Goal: Check status

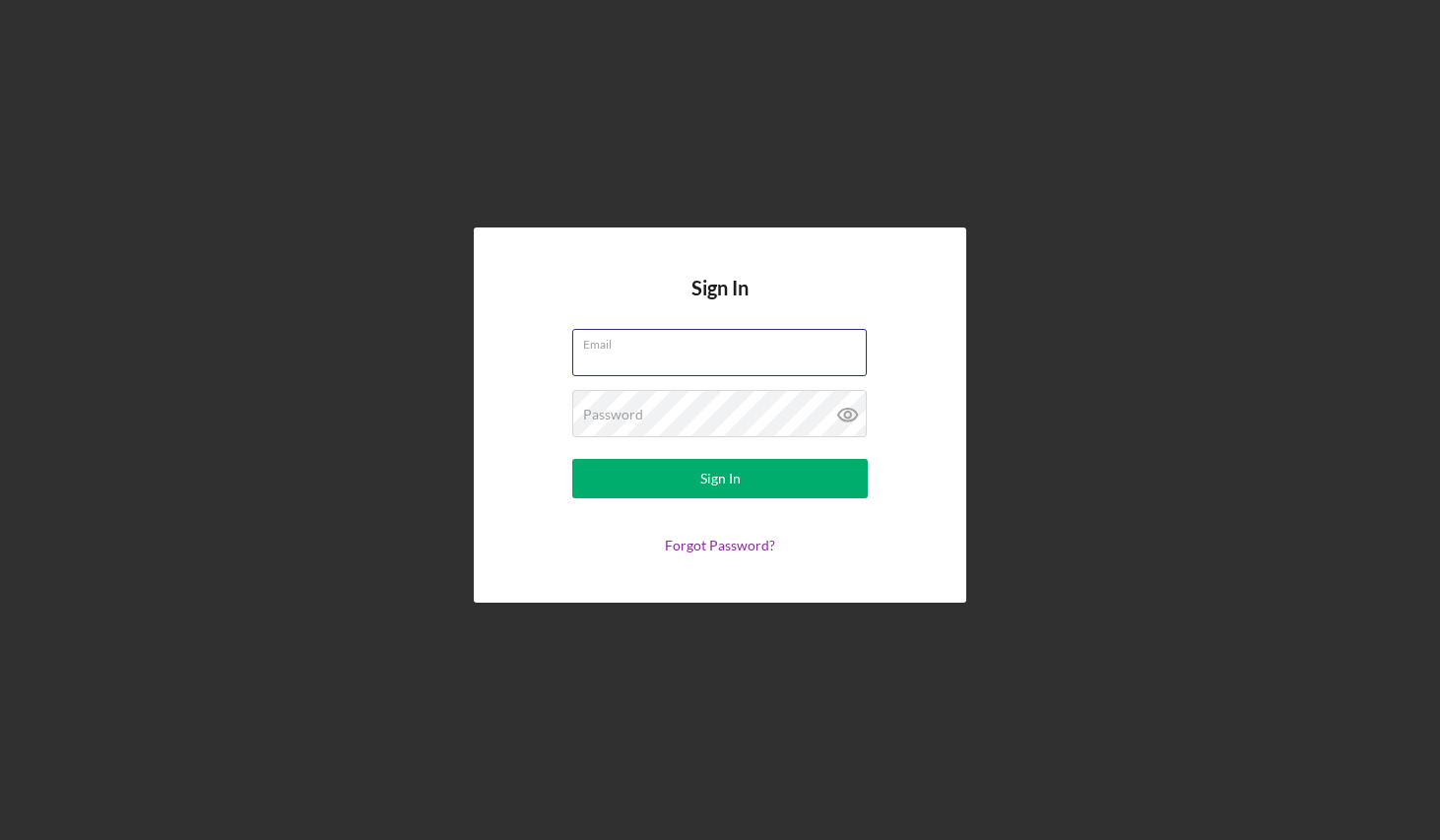
type input "[EMAIL_ADDRESS][DOMAIN_NAME]"
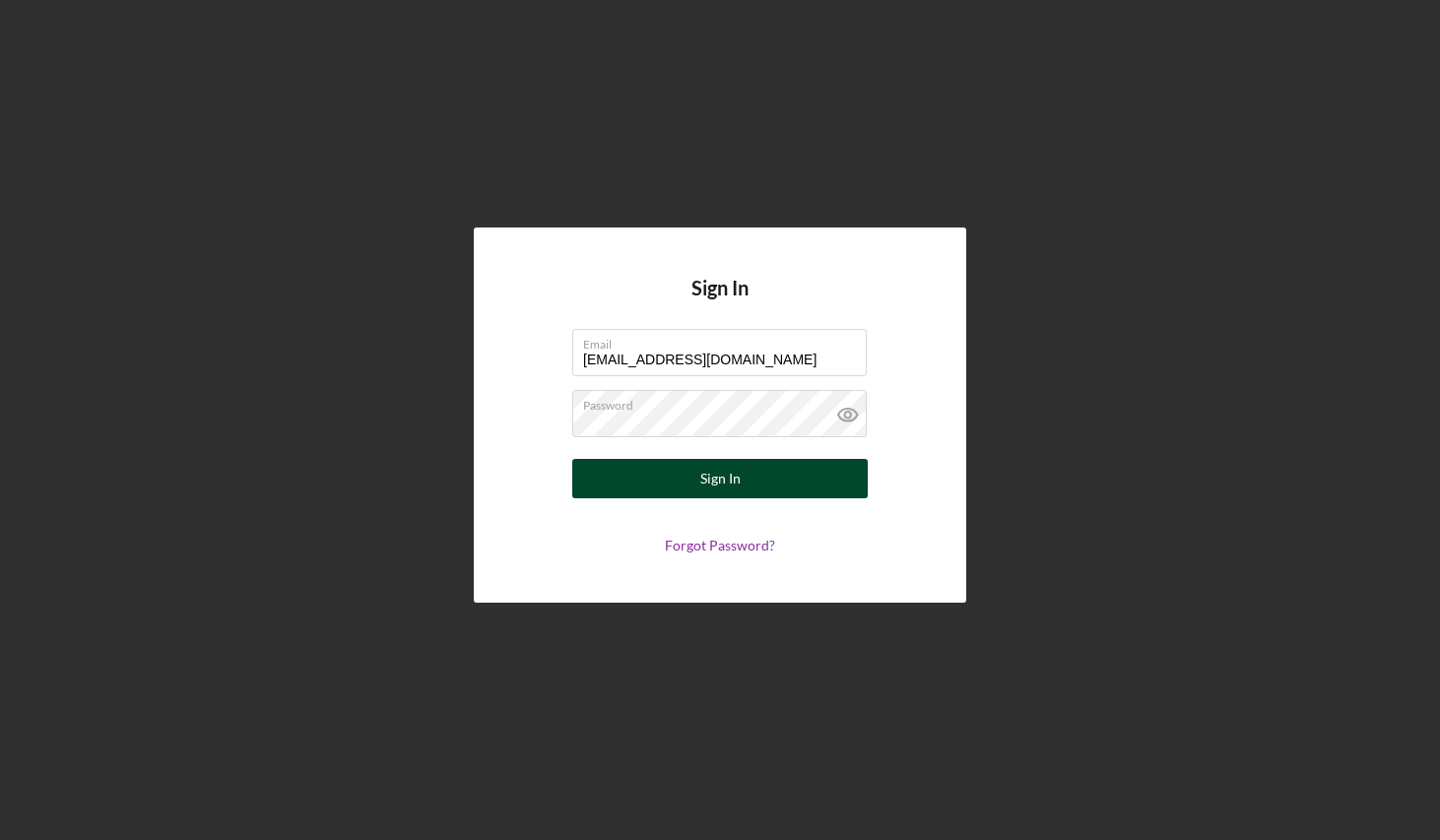
click at [733, 479] on div "Sign In" at bounding box center [720, 479] width 41 height 40
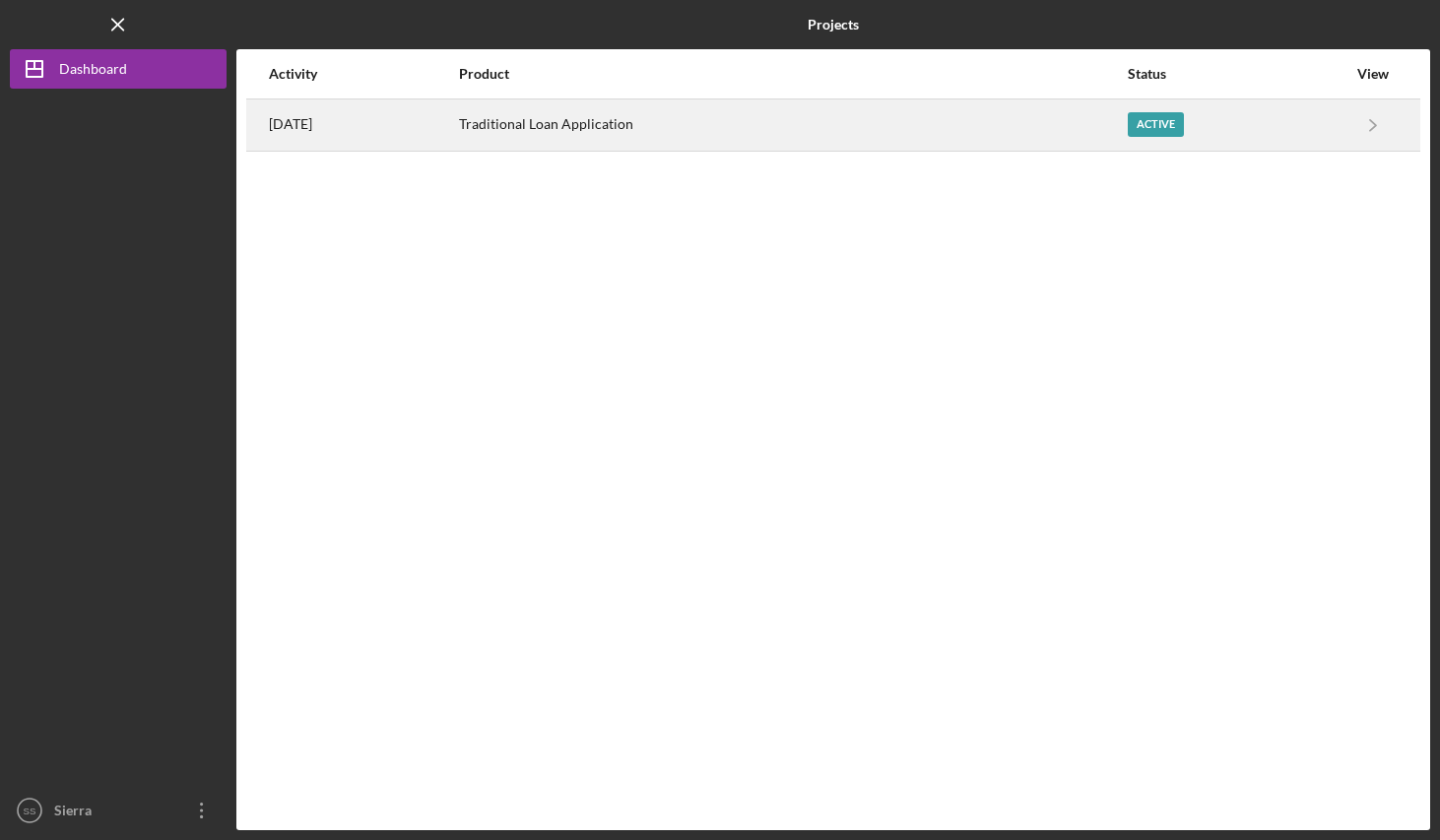
click at [1192, 123] on div "Active" at bounding box center [1237, 125] width 218 height 50
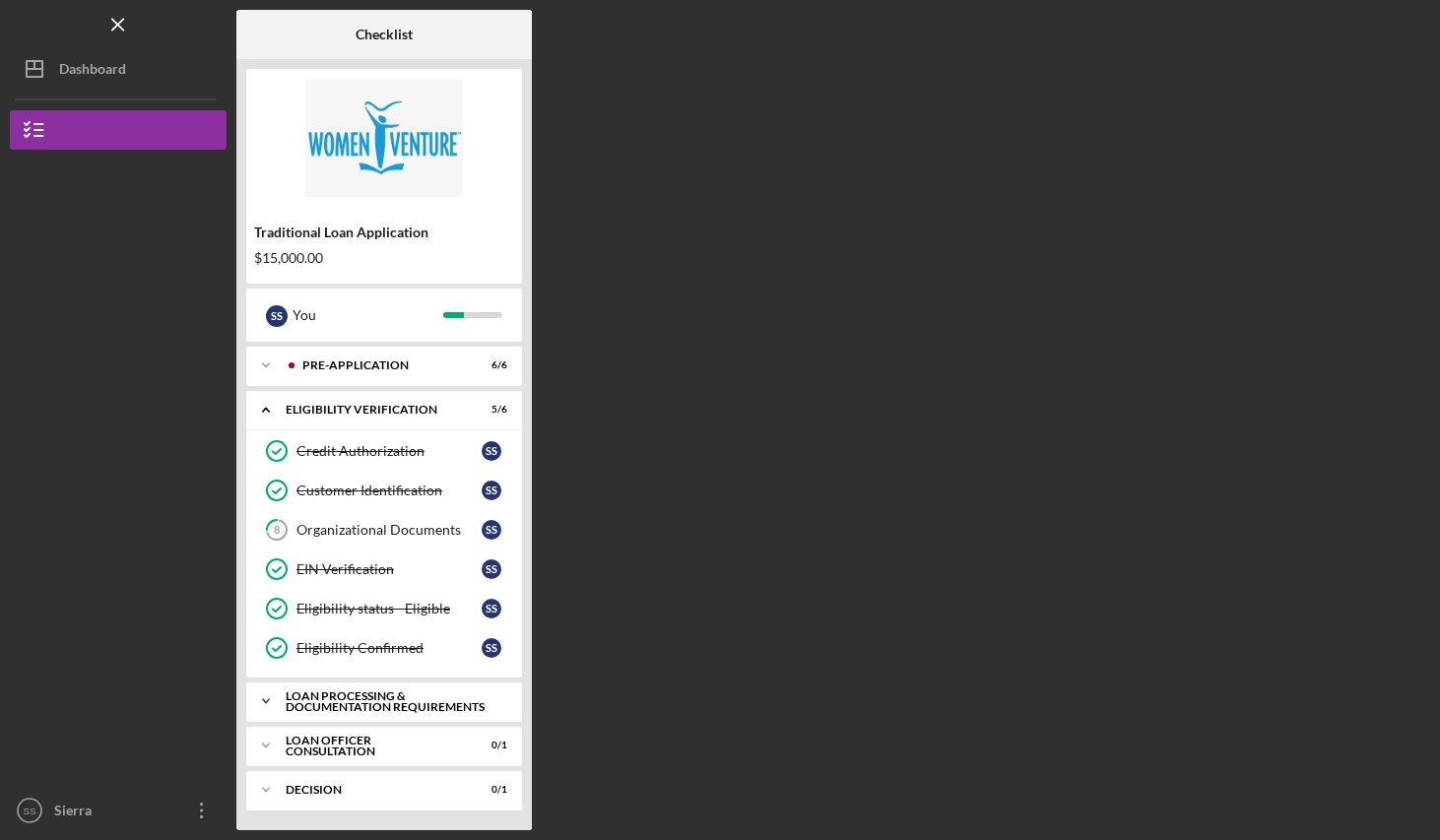
click at [317, 710] on div "Loan Processing & Documentation Requirements" at bounding box center [391, 701] width 212 height 23
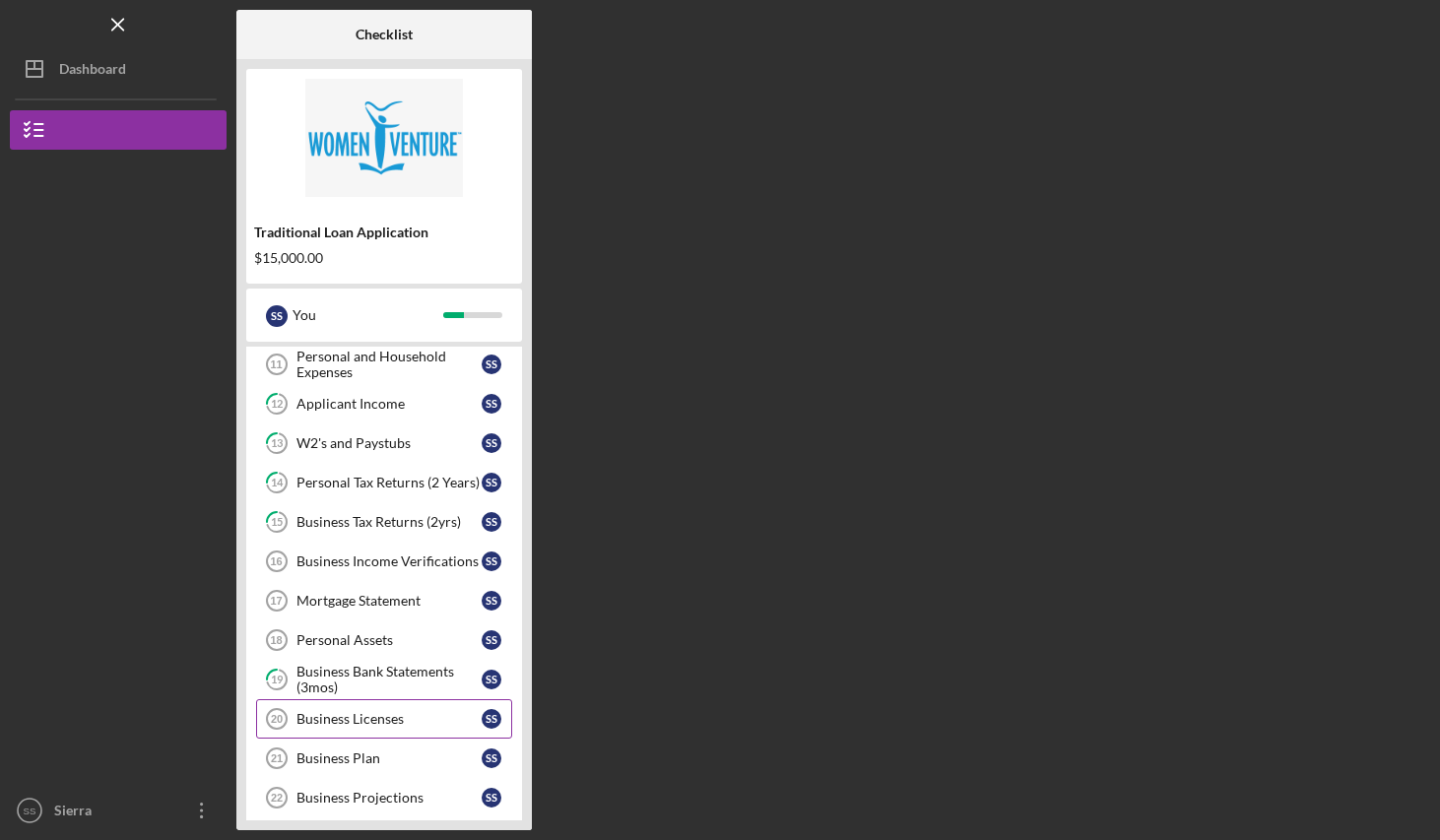
scroll to position [382, 0]
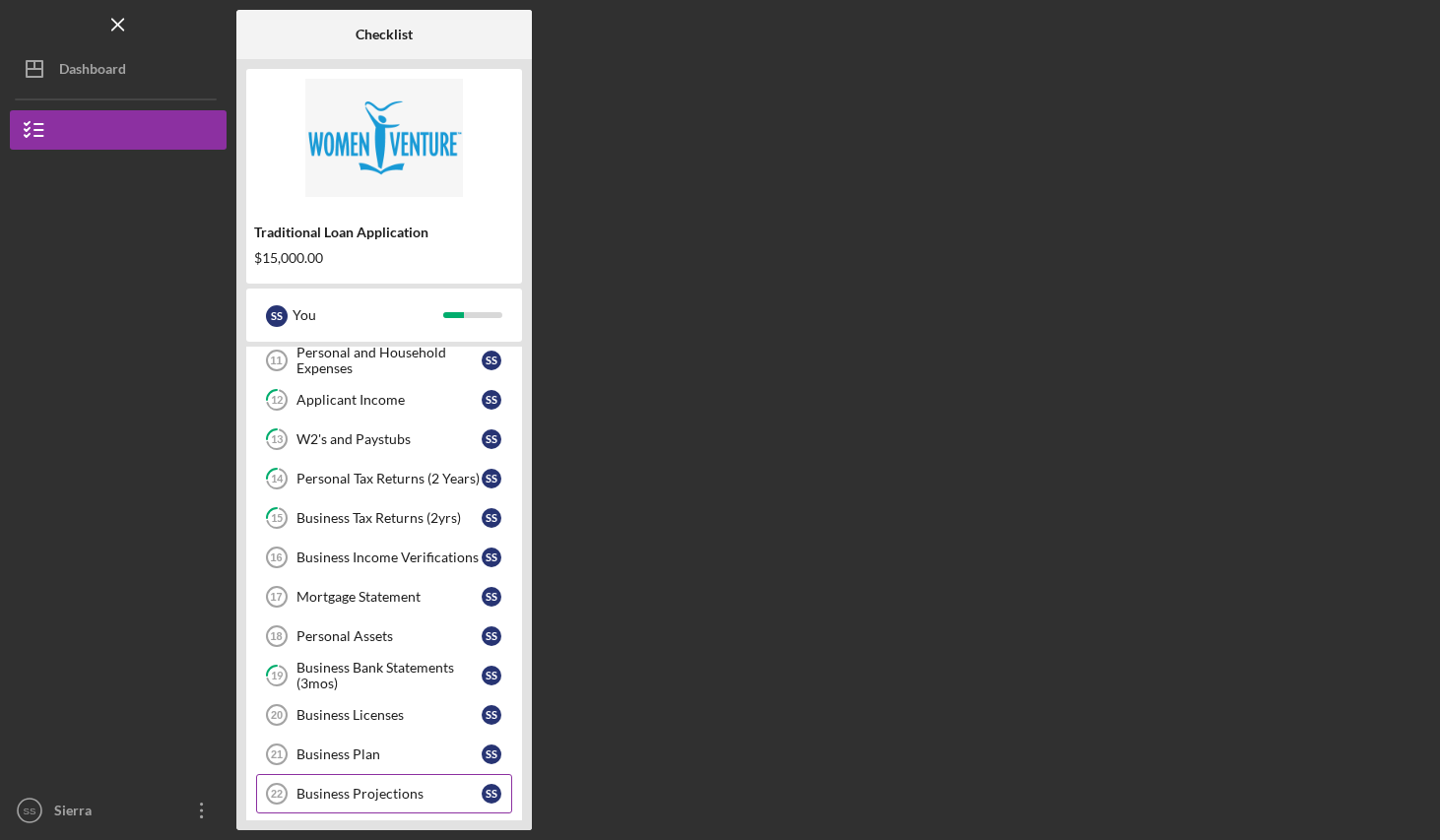
click at [354, 792] on div "Business Projections" at bounding box center [389, 793] width 185 height 16
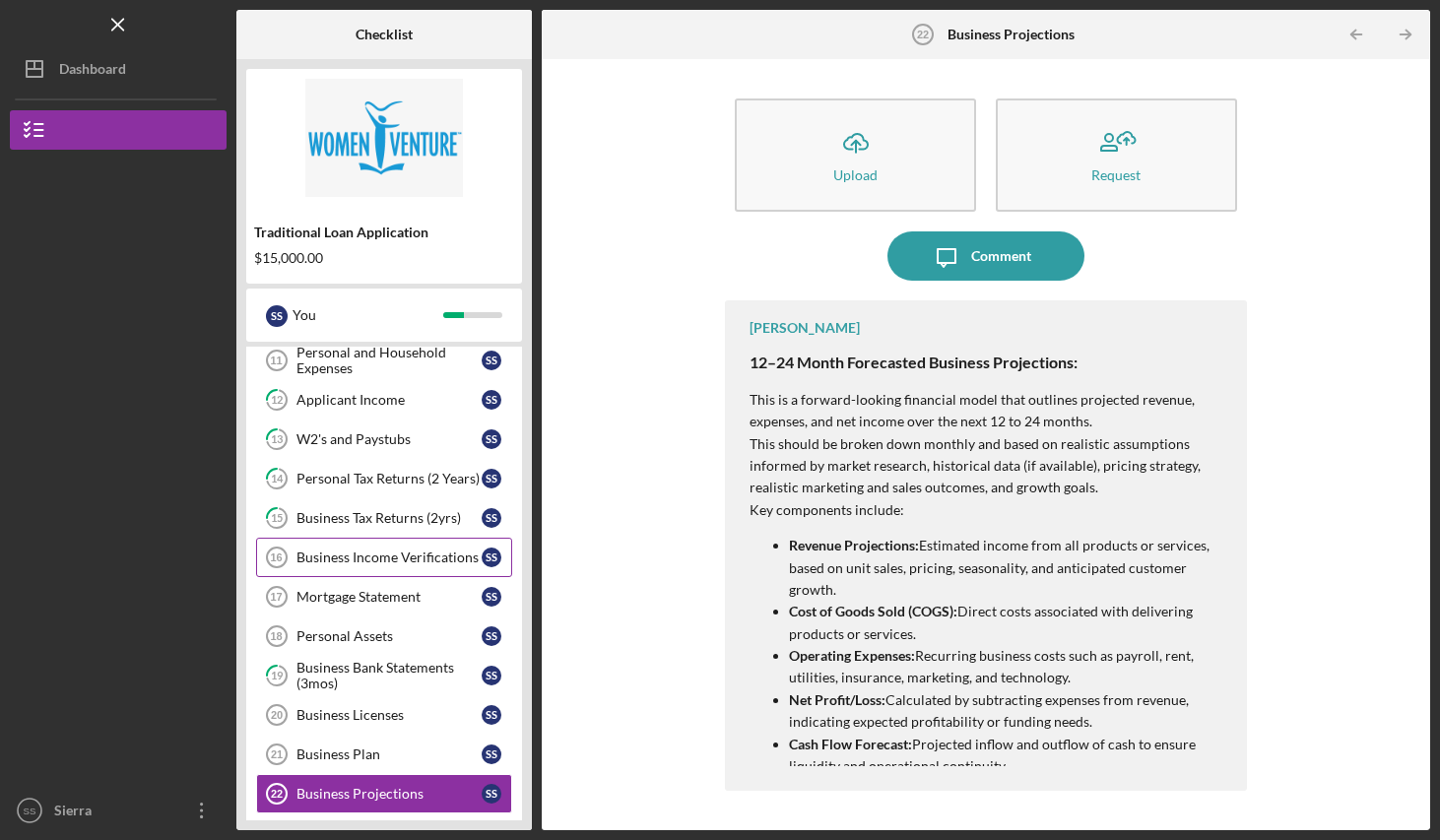
click at [409, 552] on div "Business Income Verifications" at bounding box center [389, 557] width 185 height 16
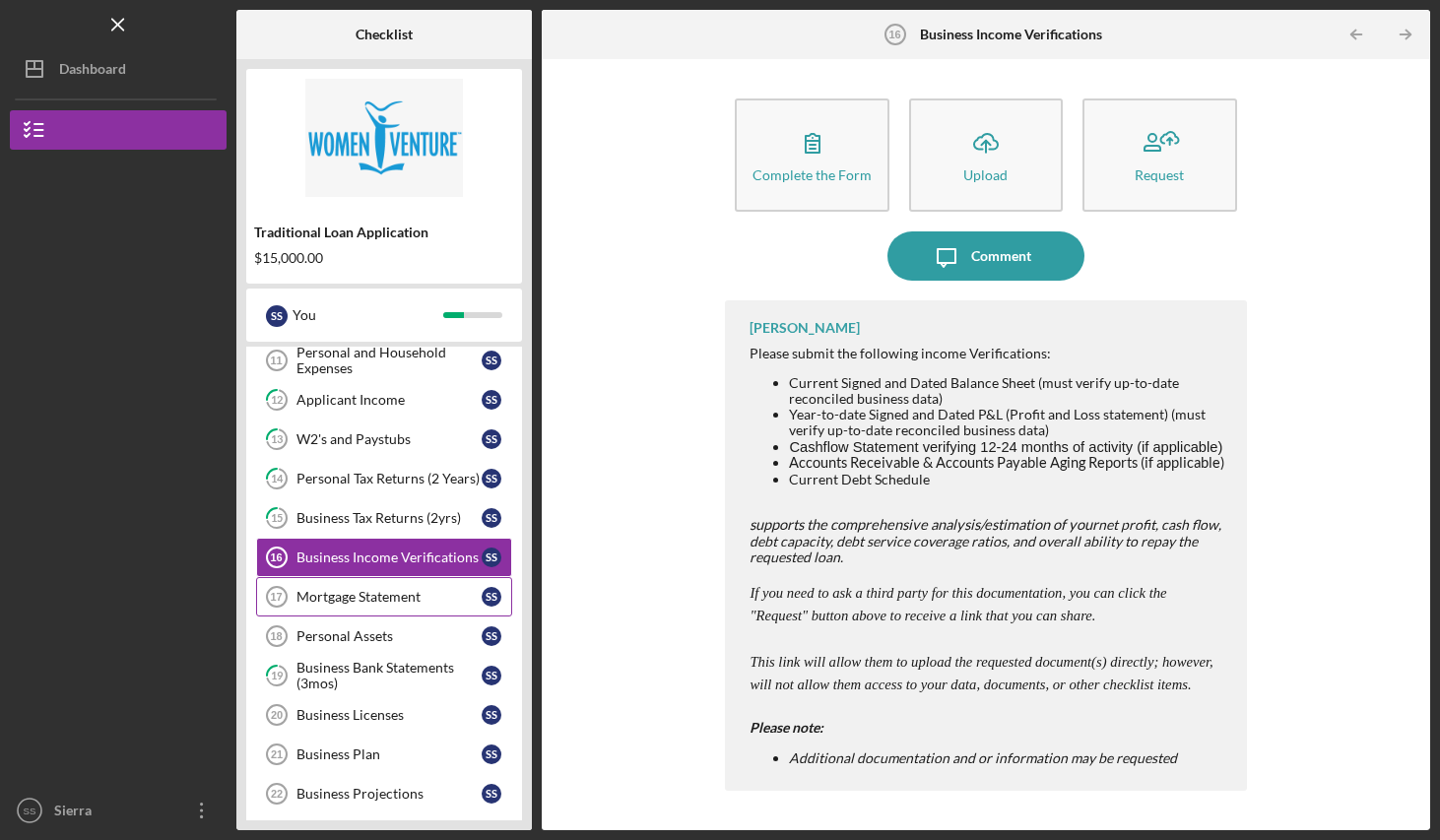
scroll to position [386, 0]
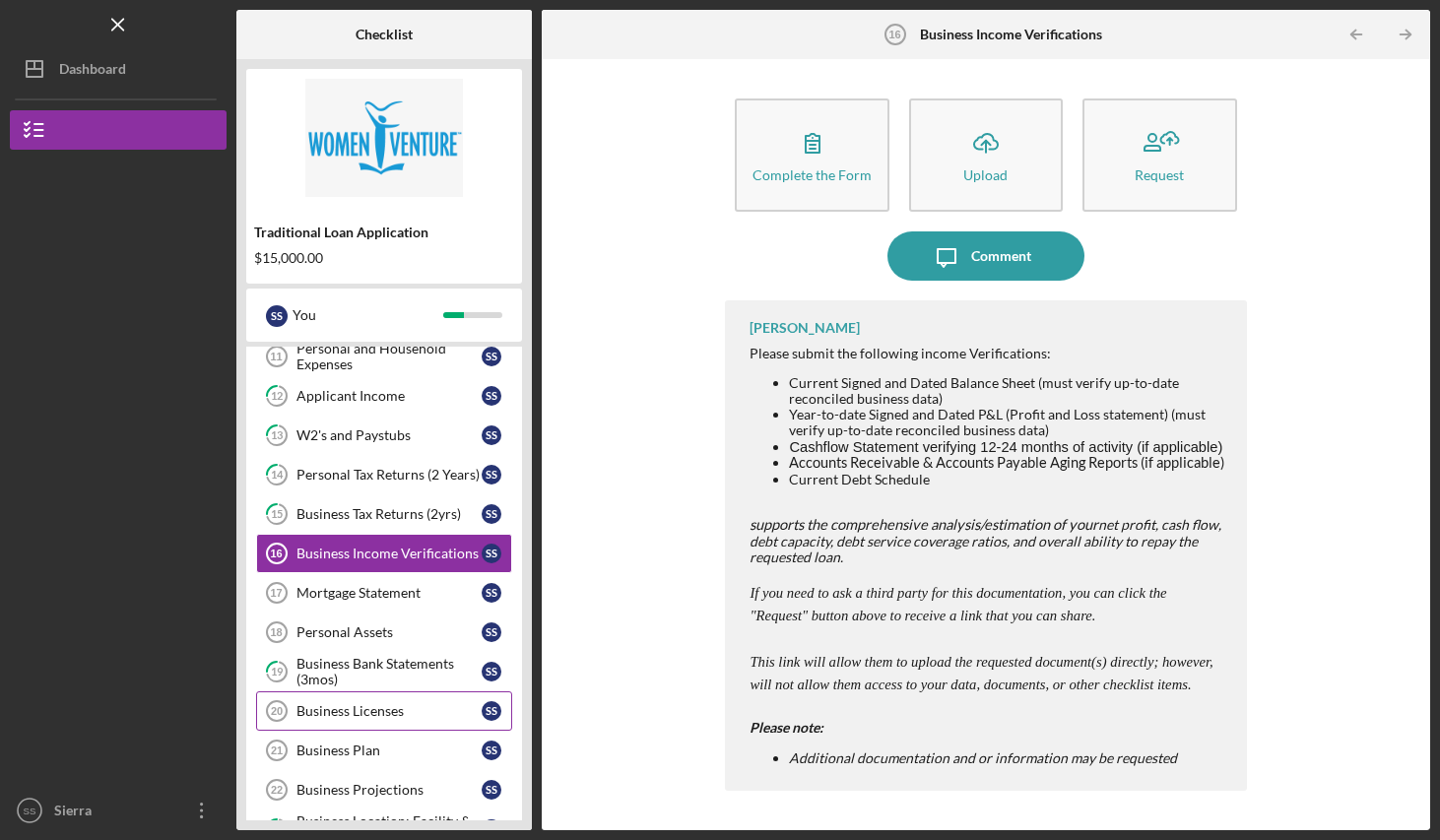
click at [361, 716] on div "Business Licenses" at bounding box center [389, 711] width 185 height 16
